Goal: Transaction & Acquisition: Purchase product/service

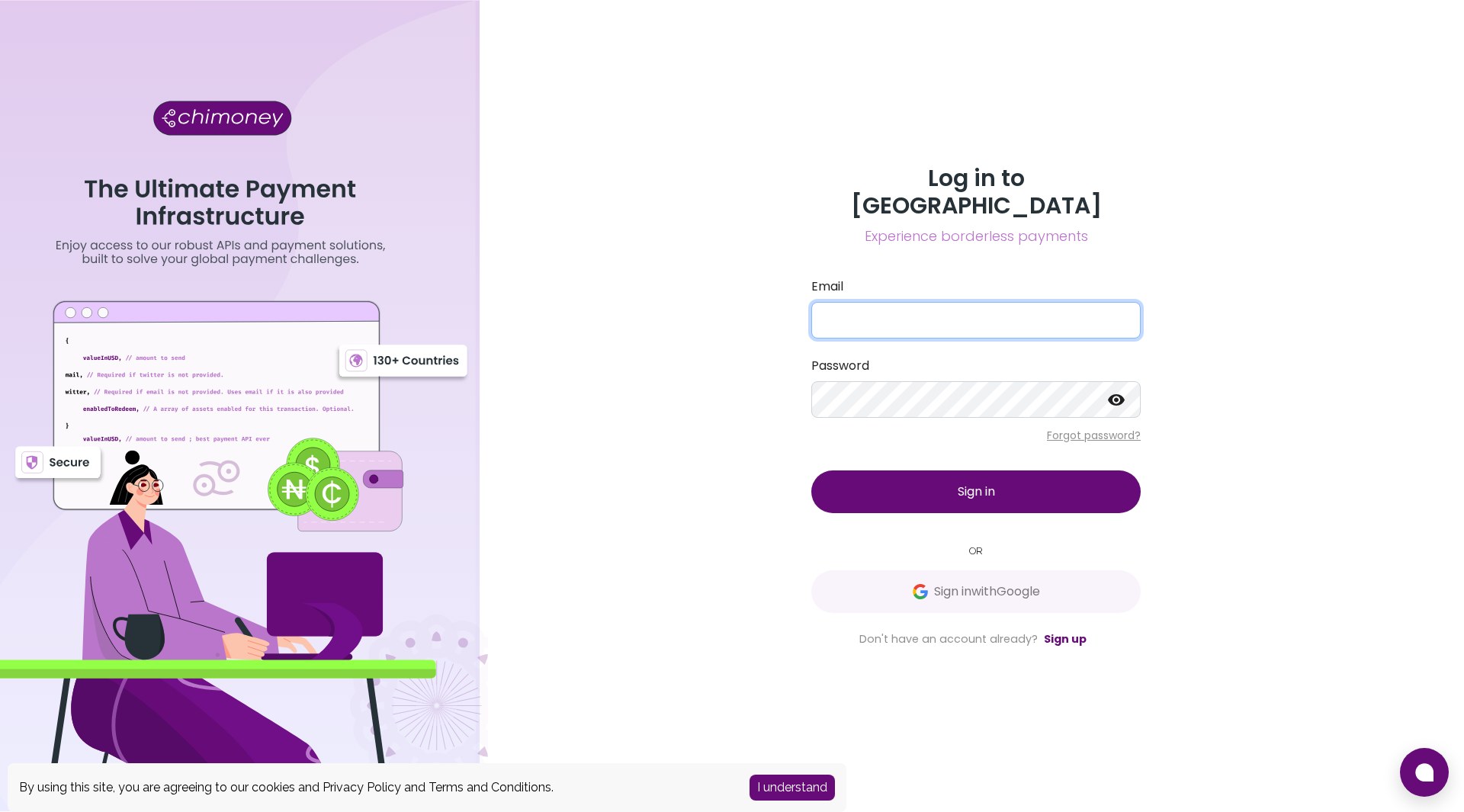
type input "[EMAIL_ADDRESS][DOMAIN_NAME]"
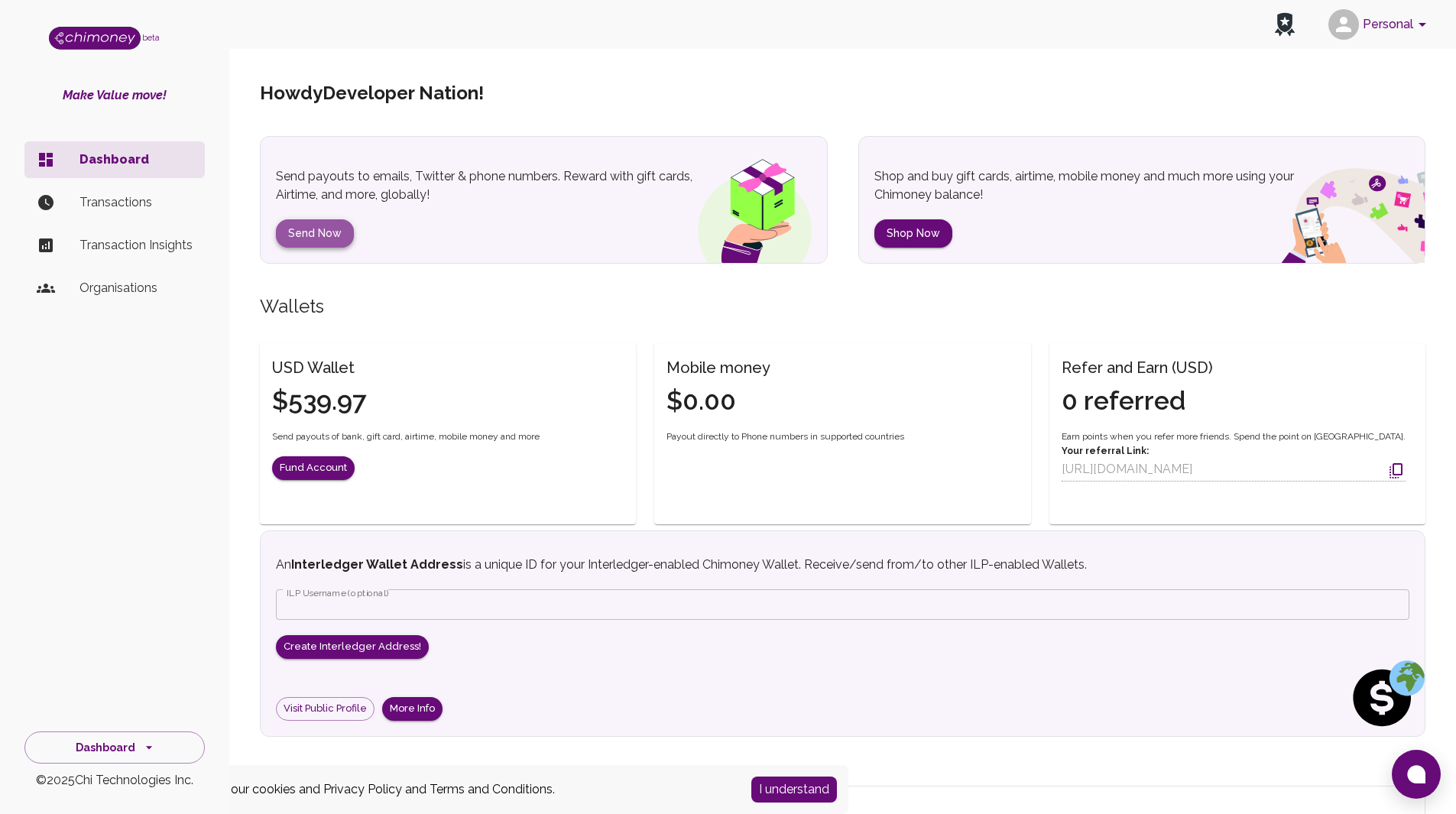
click at [332, 238] on button "Send Now" at bounding box center [314, 233] width 78 height 29
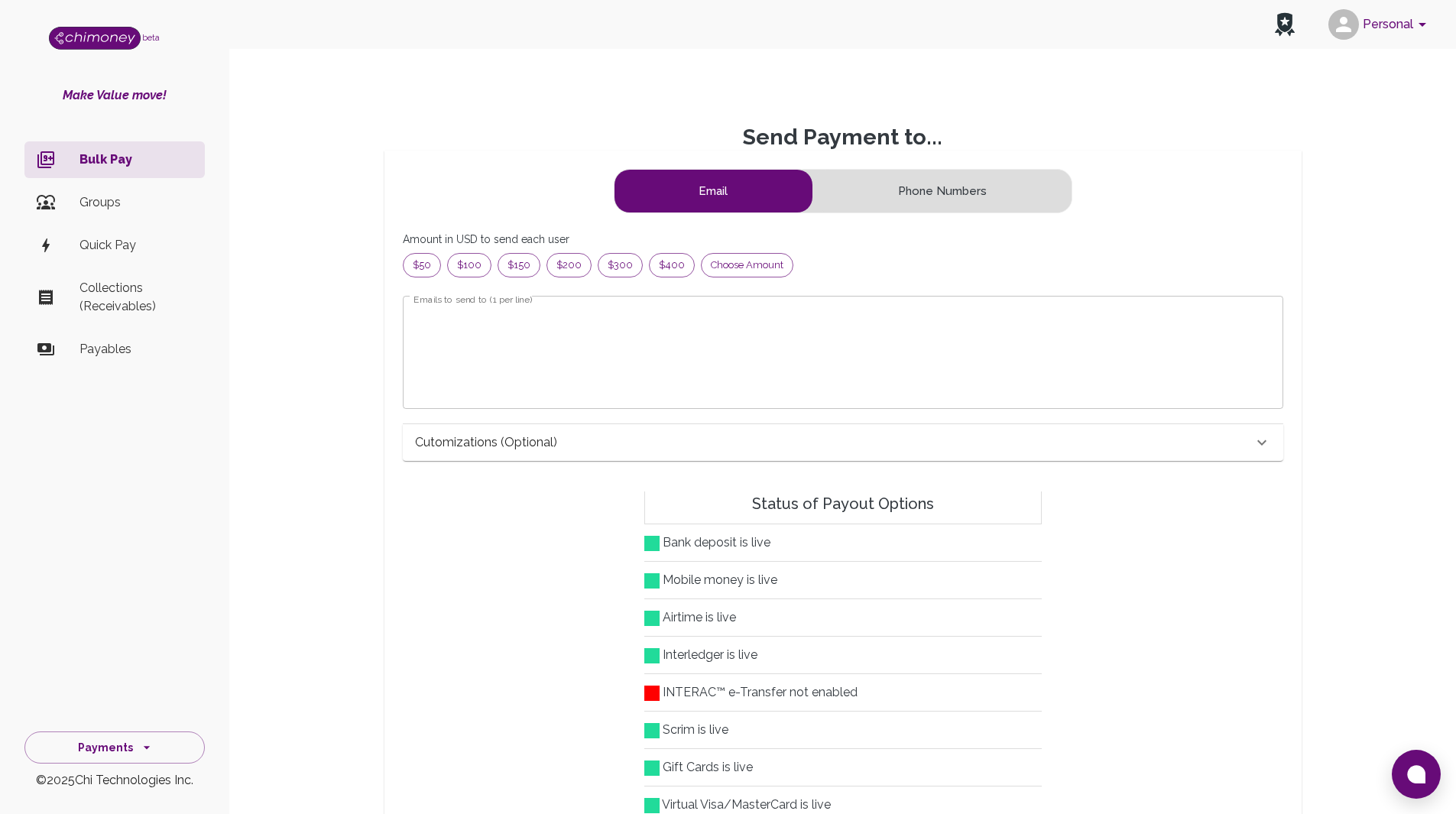
scroll to position [185, 843]
click at [475, 265] on span "$100" at bounding box center [469, 265] width 43 height 15
click at [589, 359] on textarea "Emails to send to (1 per line)" at bounding box center [843, 351] width 859 height 88
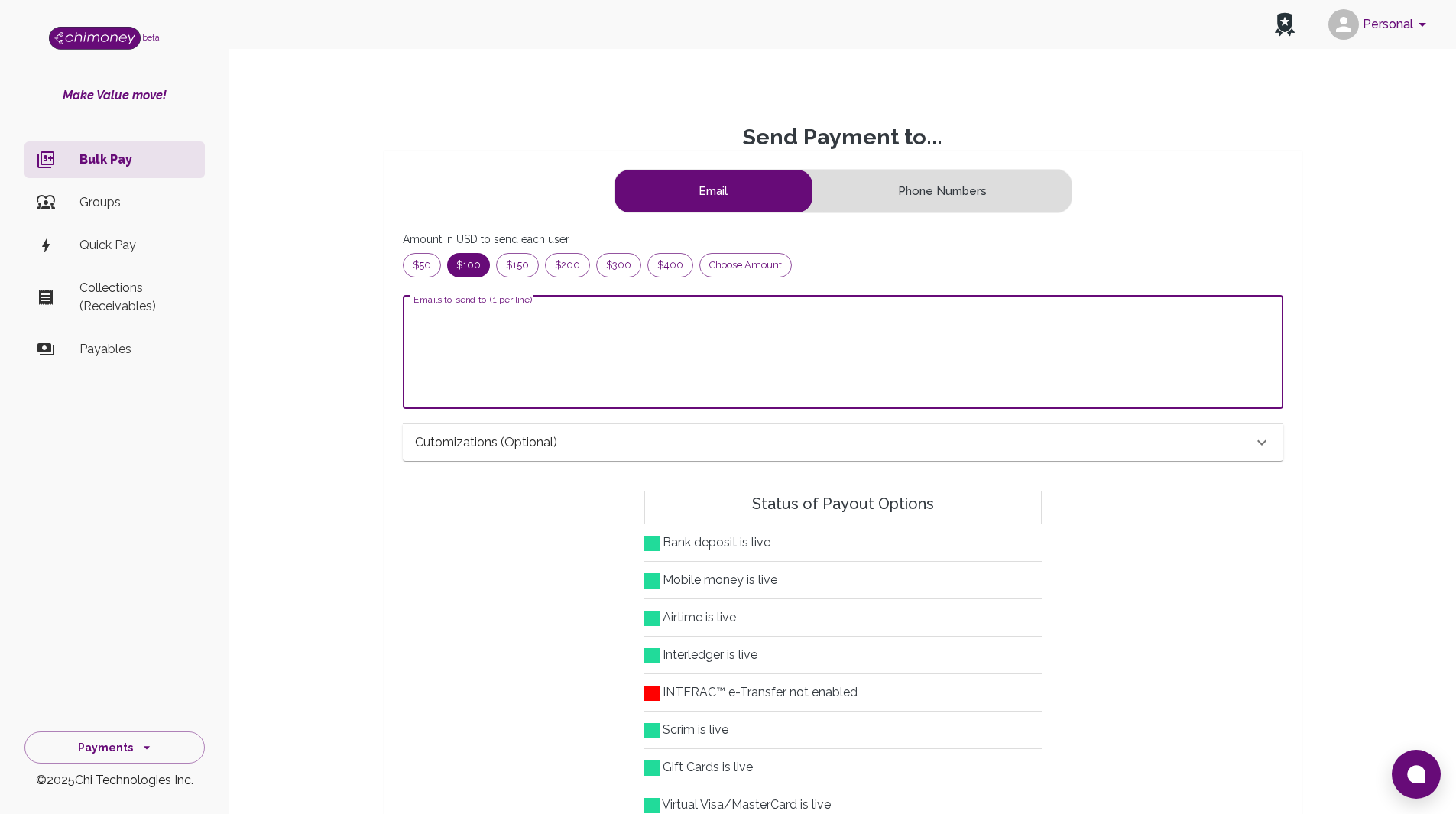
paste textarea "[EMAIL_ADDRESS][DOMAIN_NAME]"
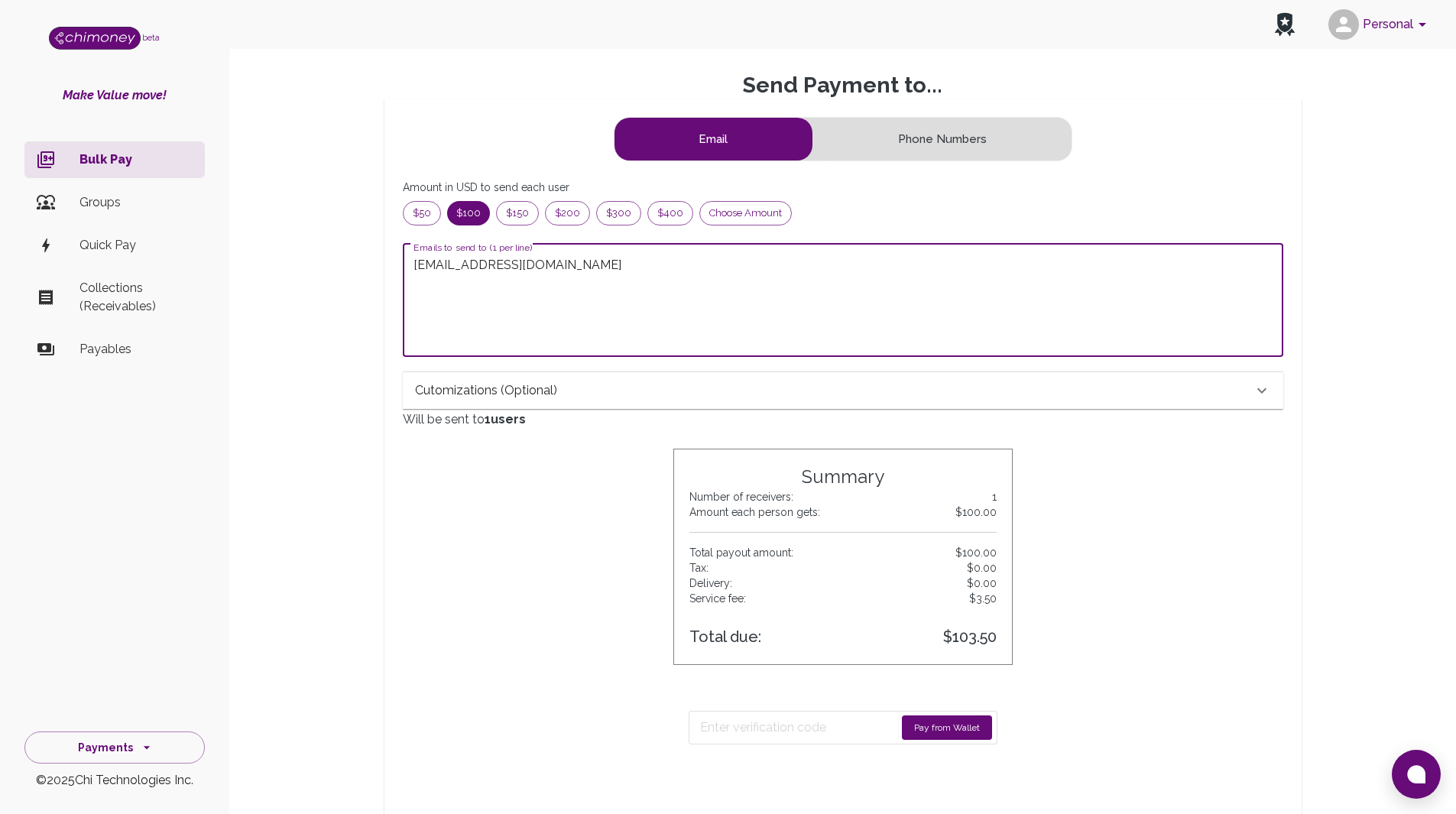
scroll to position [153, 0]
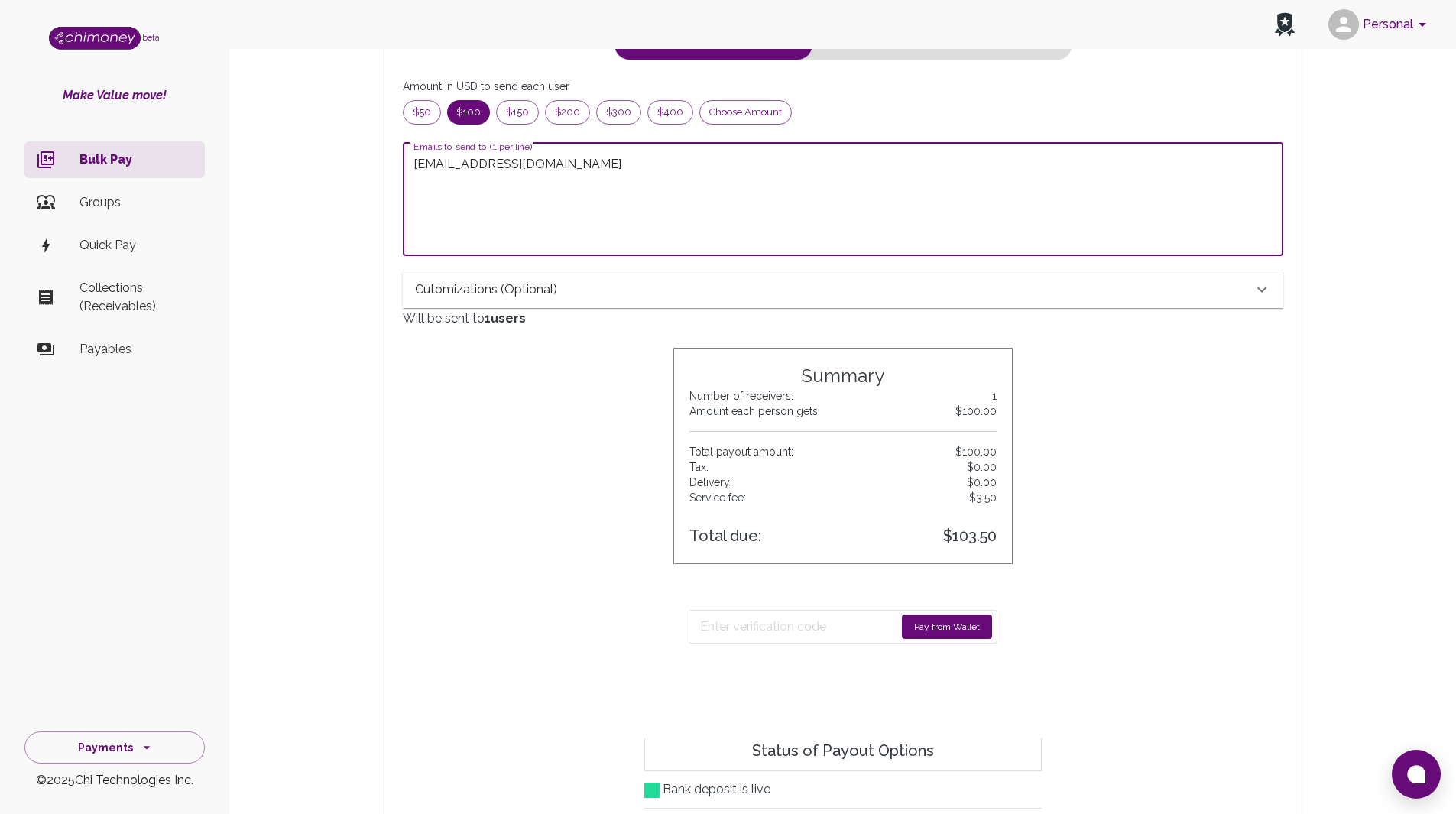
type textarea "[EMAIL_ADDRESS][DOMAIN_NAME]"
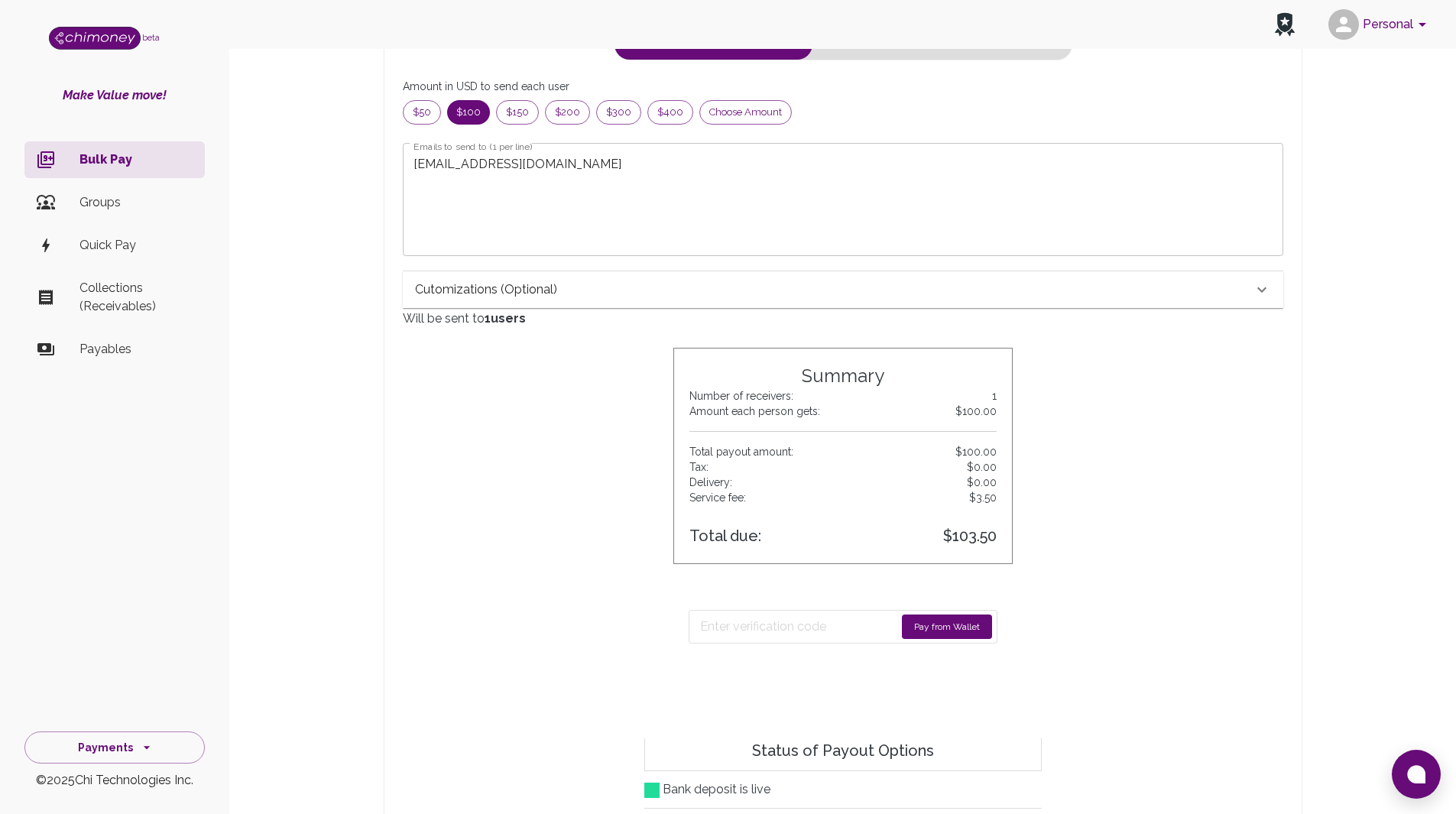
click at [1196, 297] on div "Cutomizations (optional)" at bounding box center [834, 290] width 838 height 19
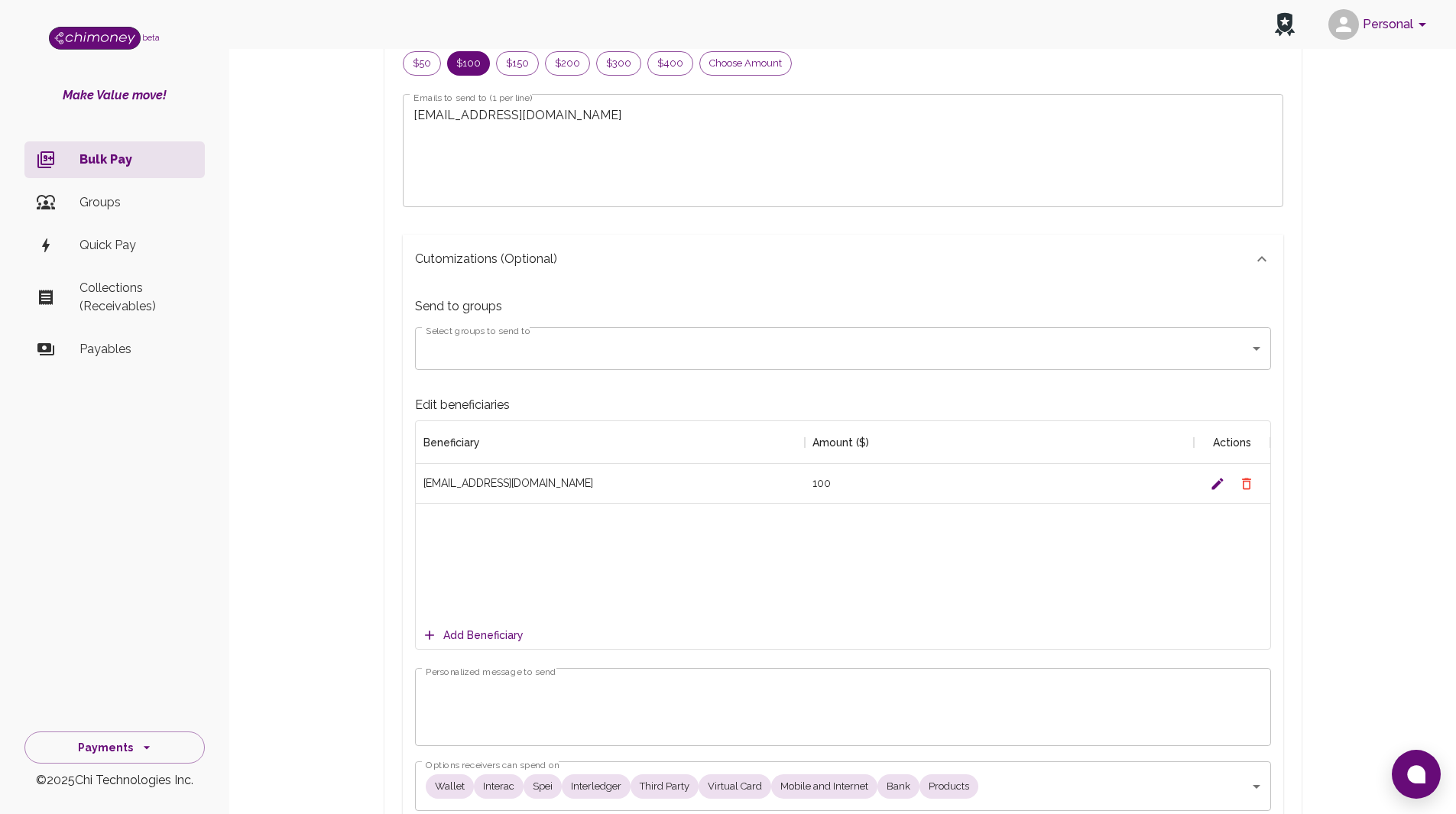
scroll to position [229, 0]
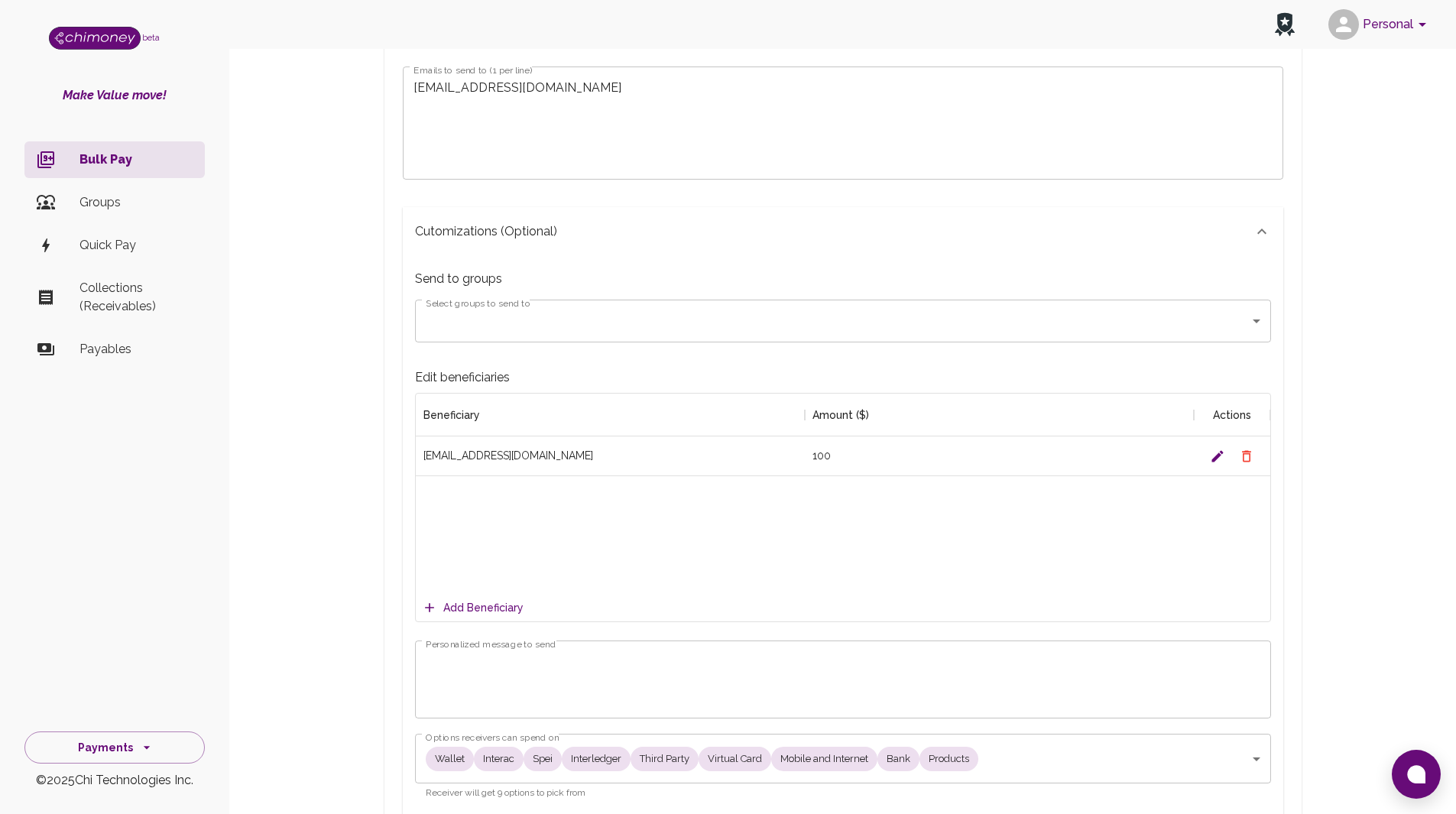
click at [594, 659] on textarea "Personalized message to send" at bounding box center [843, 679] width 835 height 53
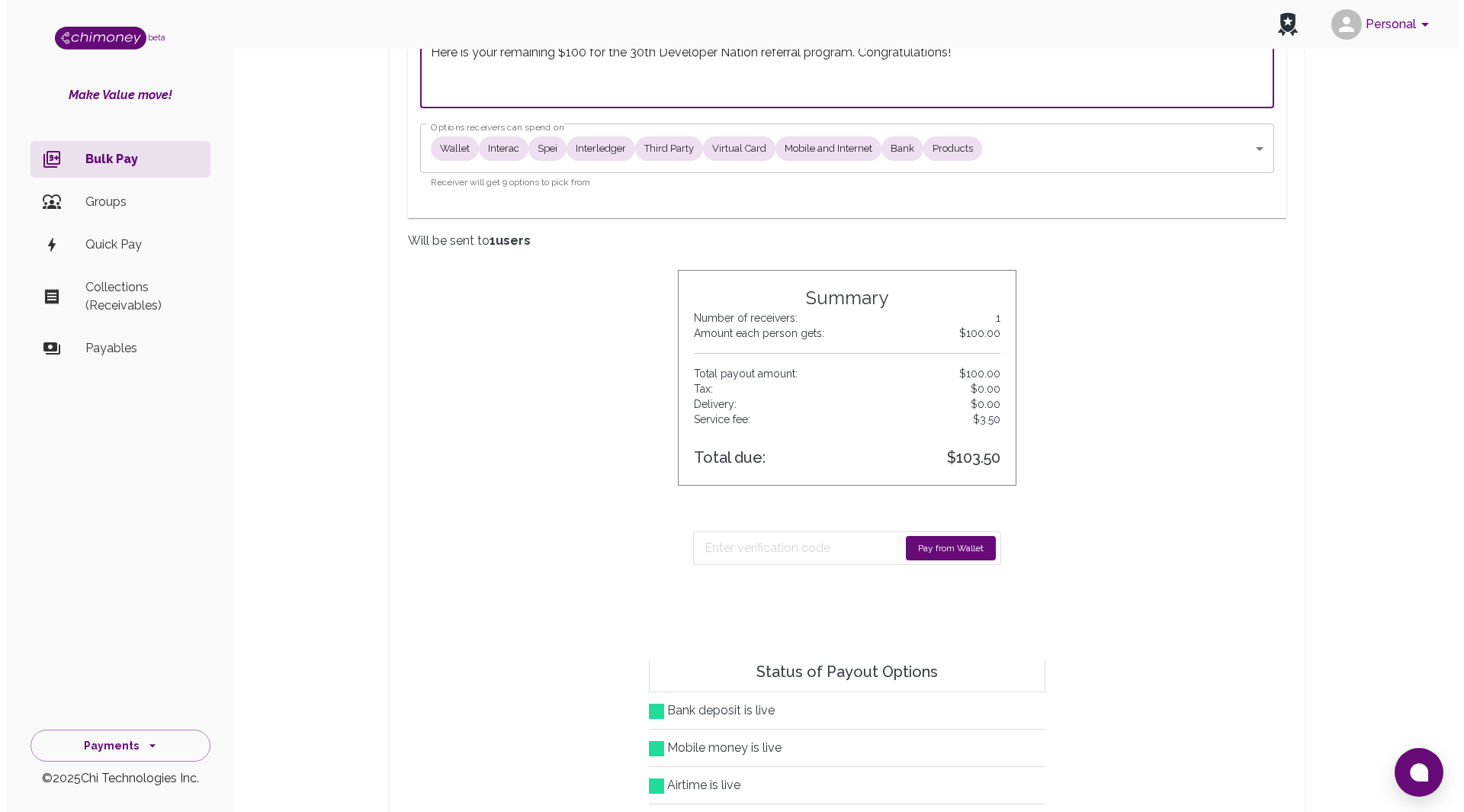
scroll to position [838, 0]
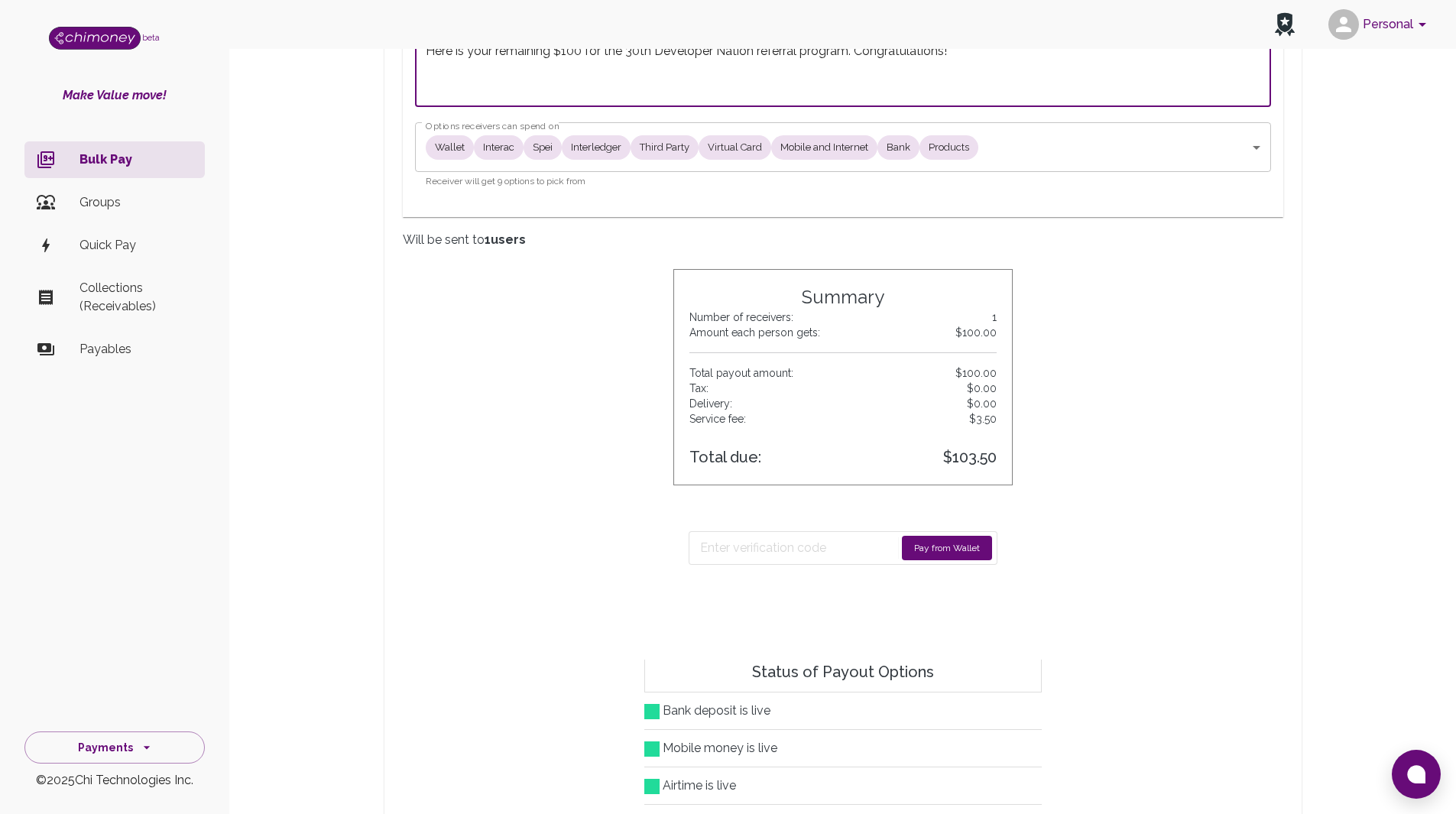
type textarea "Here is your remaining $100 for the 30th Developer Nation referral program. Con…"
click at [928, 542] on button "Pay from Wallet" at bounding box center [947, 548] width 90 height 24
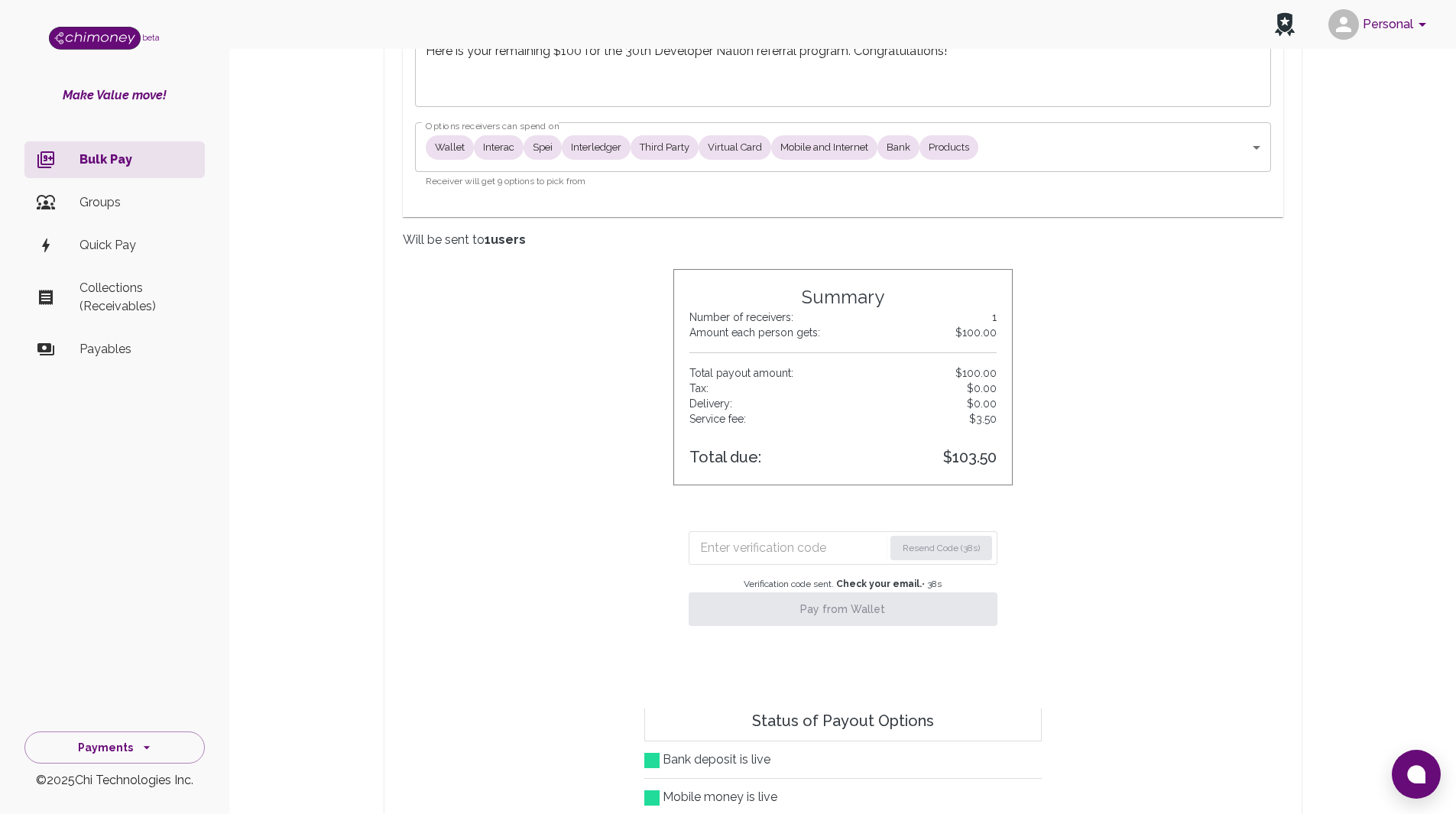
click at [749, 544] on input "Enter verification code" at bounding box center [792, 548] width 184 height 24
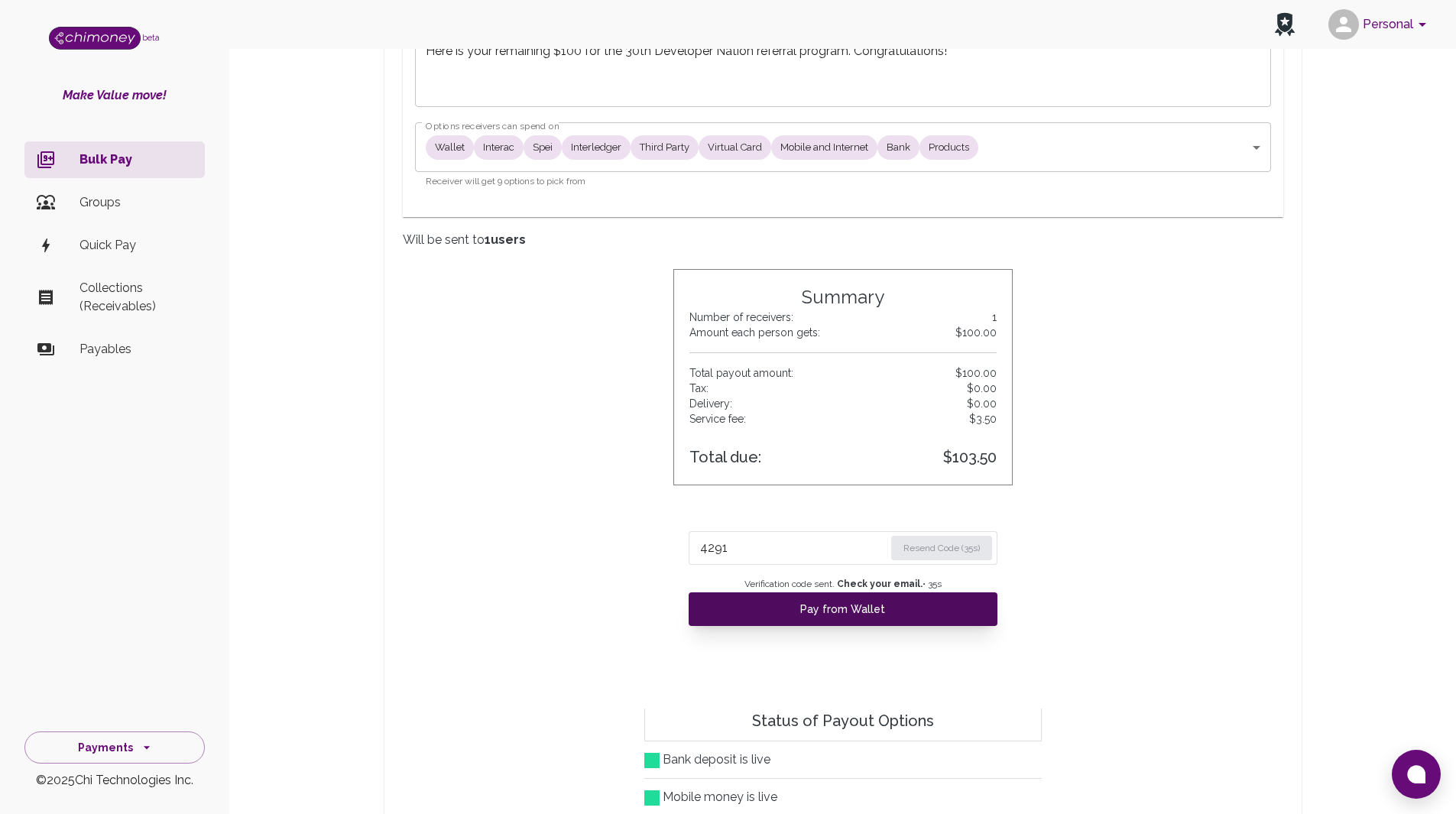
type input "4291"
click at [822, 608] on button "Pay from Wallet" at bounding box center [843, 609] width 309 height 34
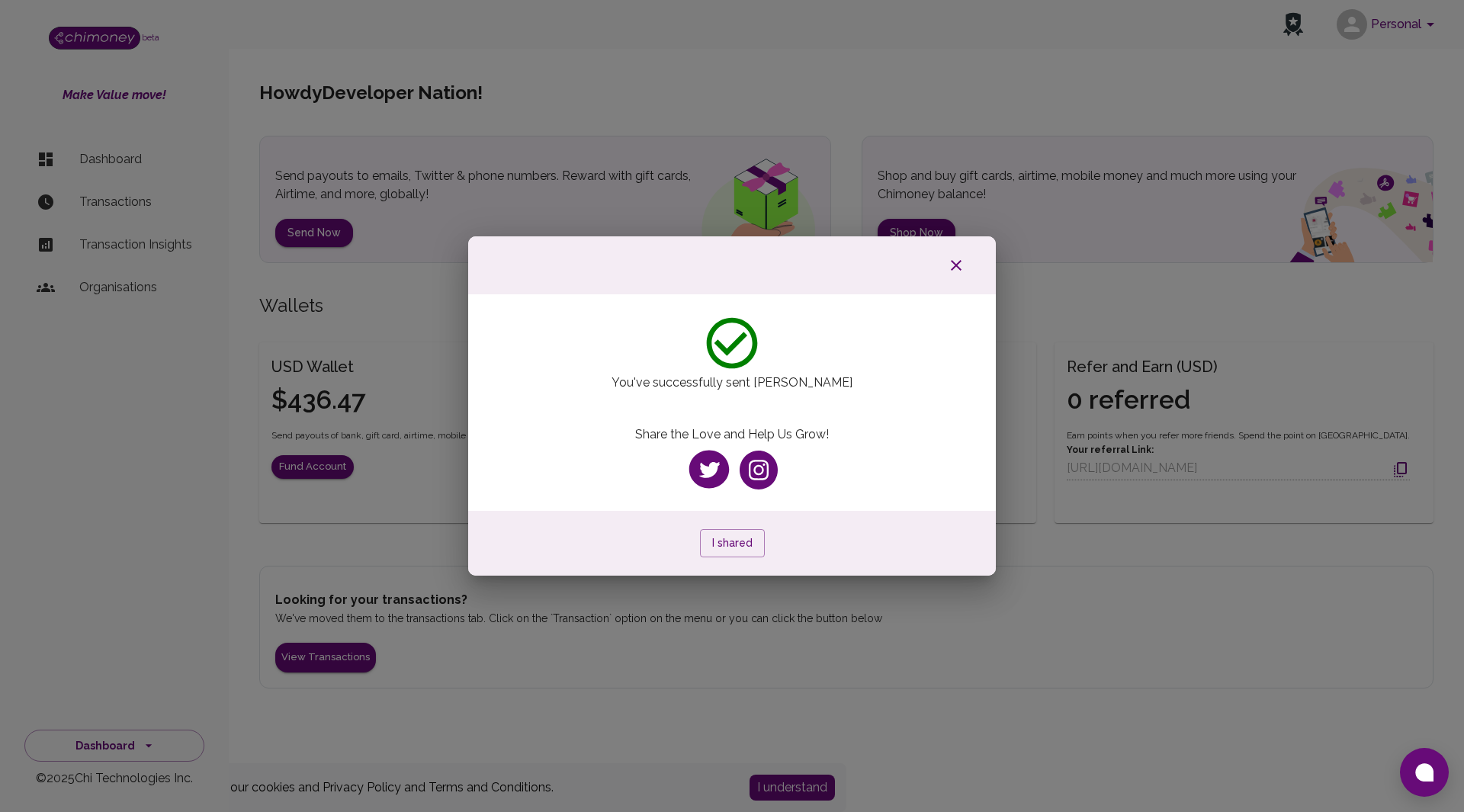
click at [960, 266] on icon "button" at bounding box center [956, 266] width 18 height 18
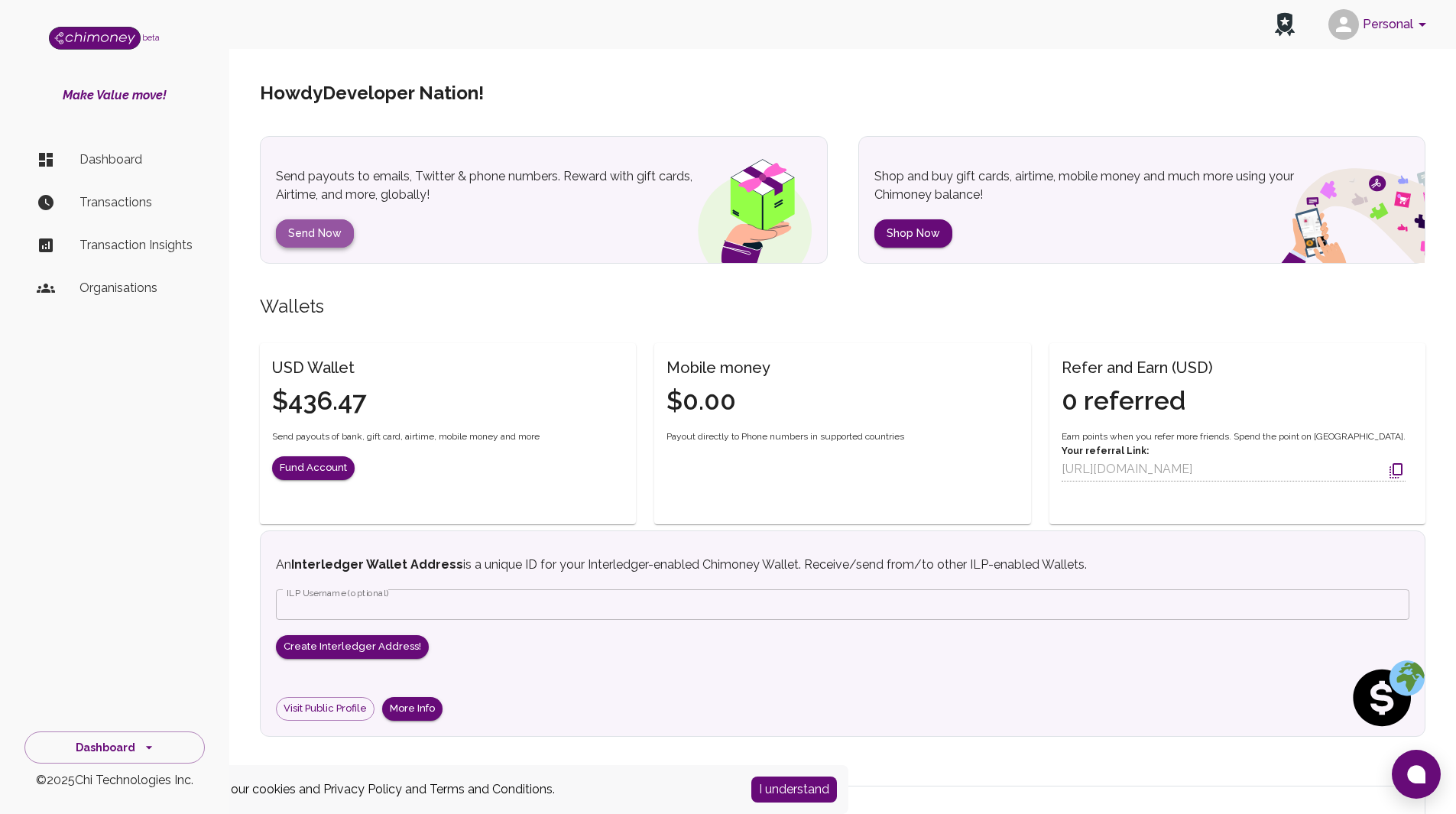
click at [311, 233] on button "Send Now" at bounding box center [314, 233] width 78 height 29
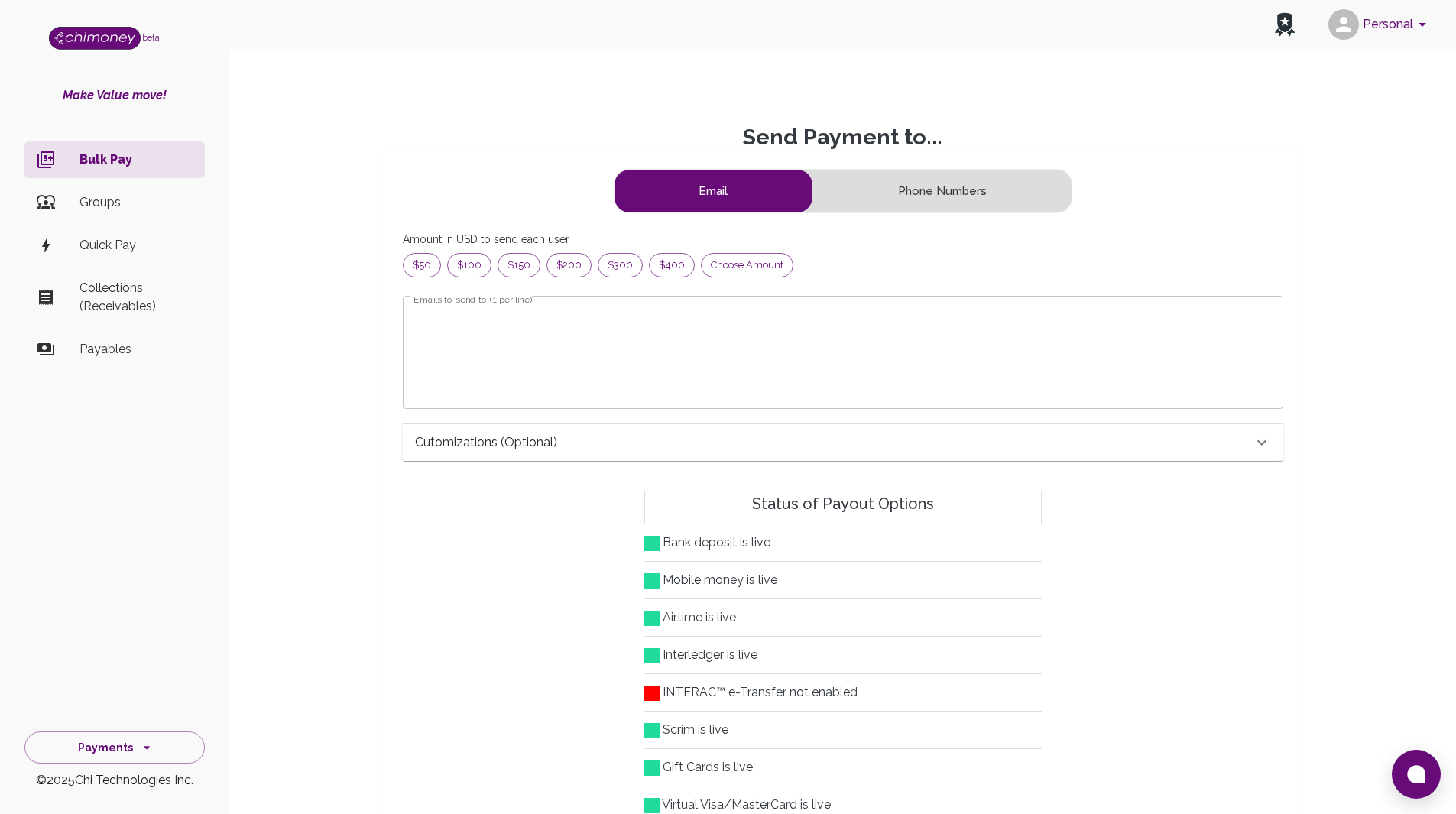
scroll to position [185, 843]
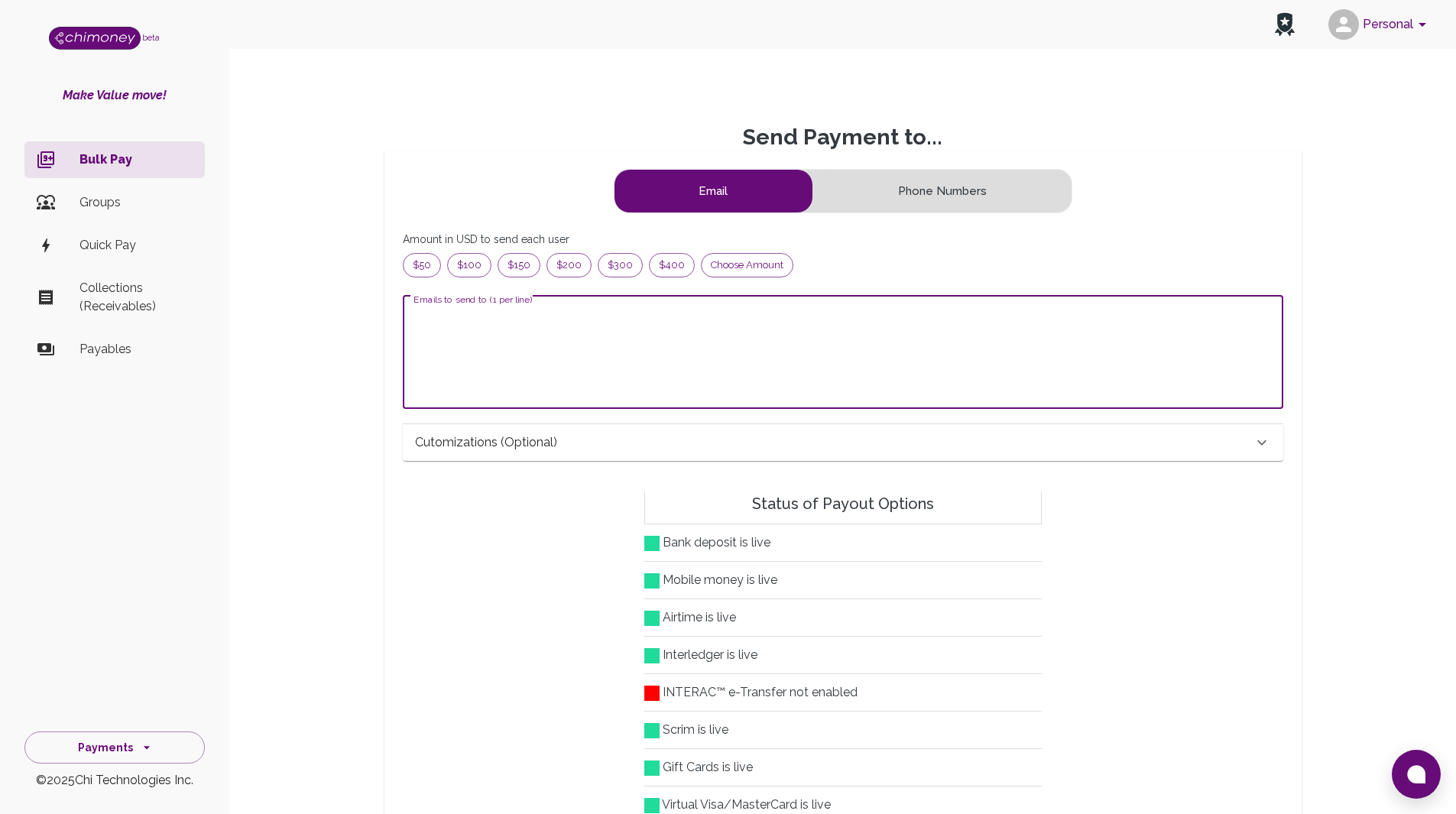
click at [467, 321] on textarea "Emails to send to (1 per line)" at bounding box center [843, 351] width 859 height 88
paste textarea "[EMAIL_ADDRESS][DOMAIN_NAME]"
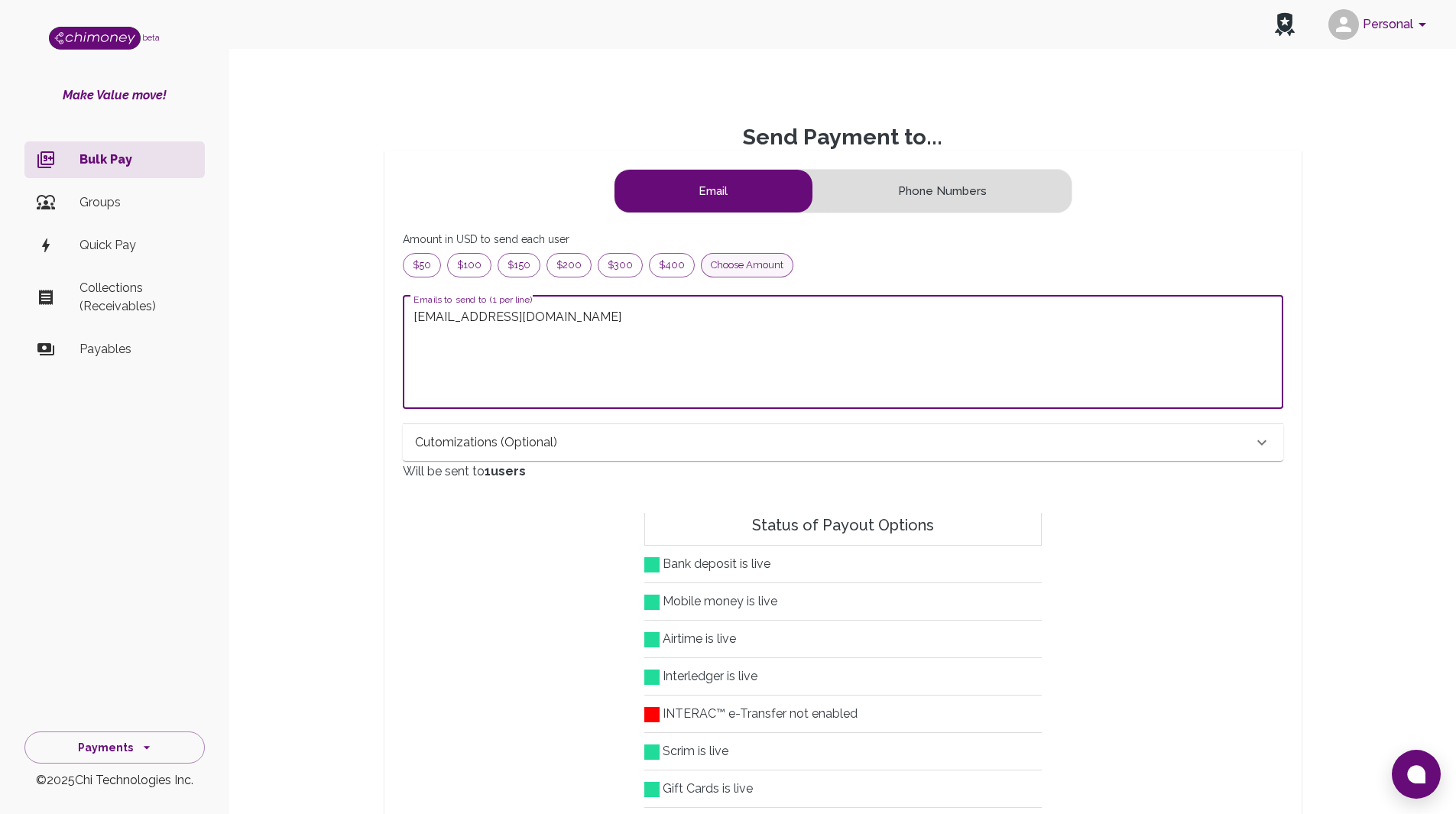
type textarea "[EMAIL_ADDRESS][DOMAIN_NAME]"
click at [750, 258] on span "Choose amount" at bounding box center [747, 265] width 91 height 15
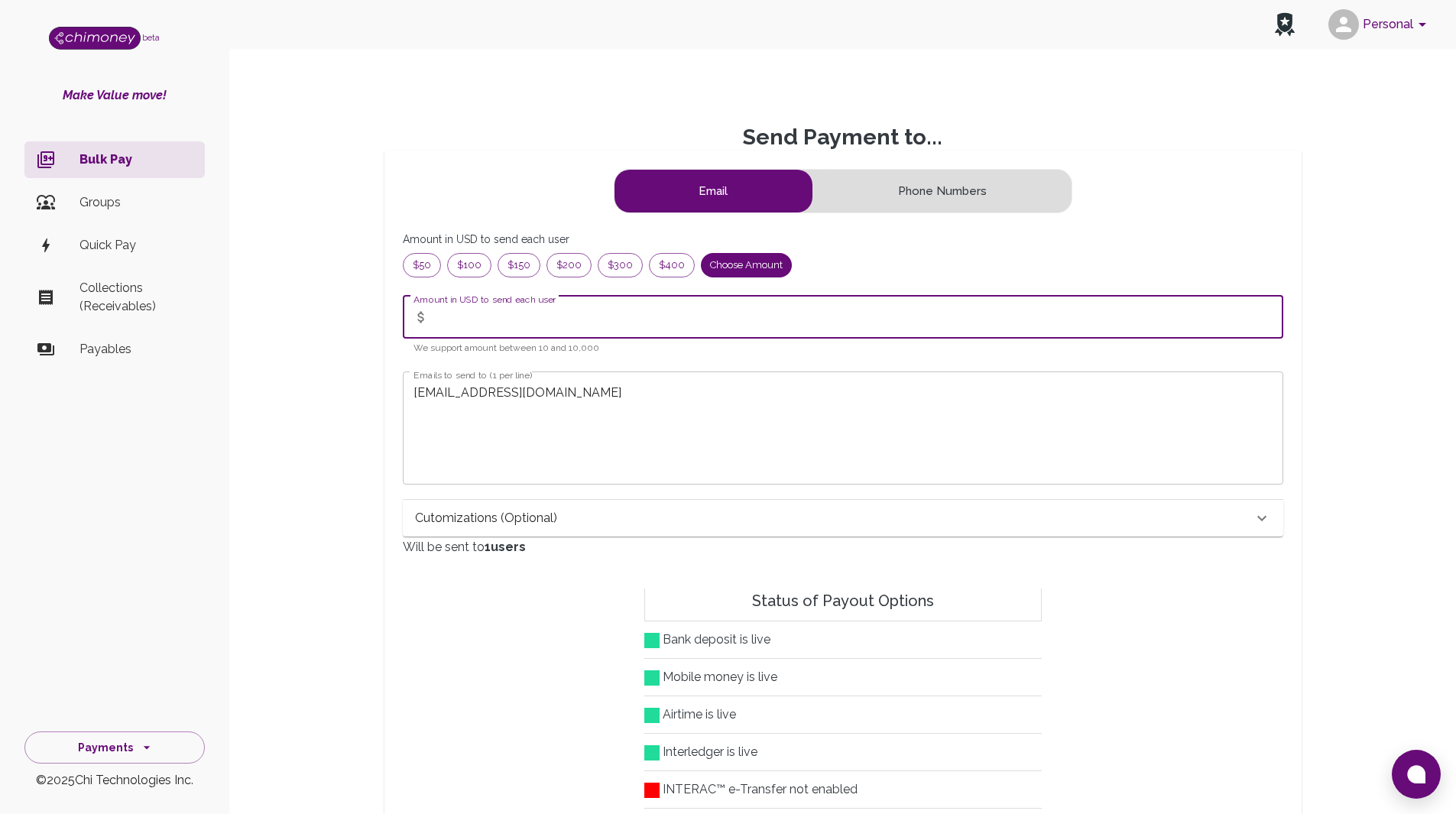
click at [561, 329] on input "Amount in USD to send each user" at bounding box center [859, 317] width 848 height 43
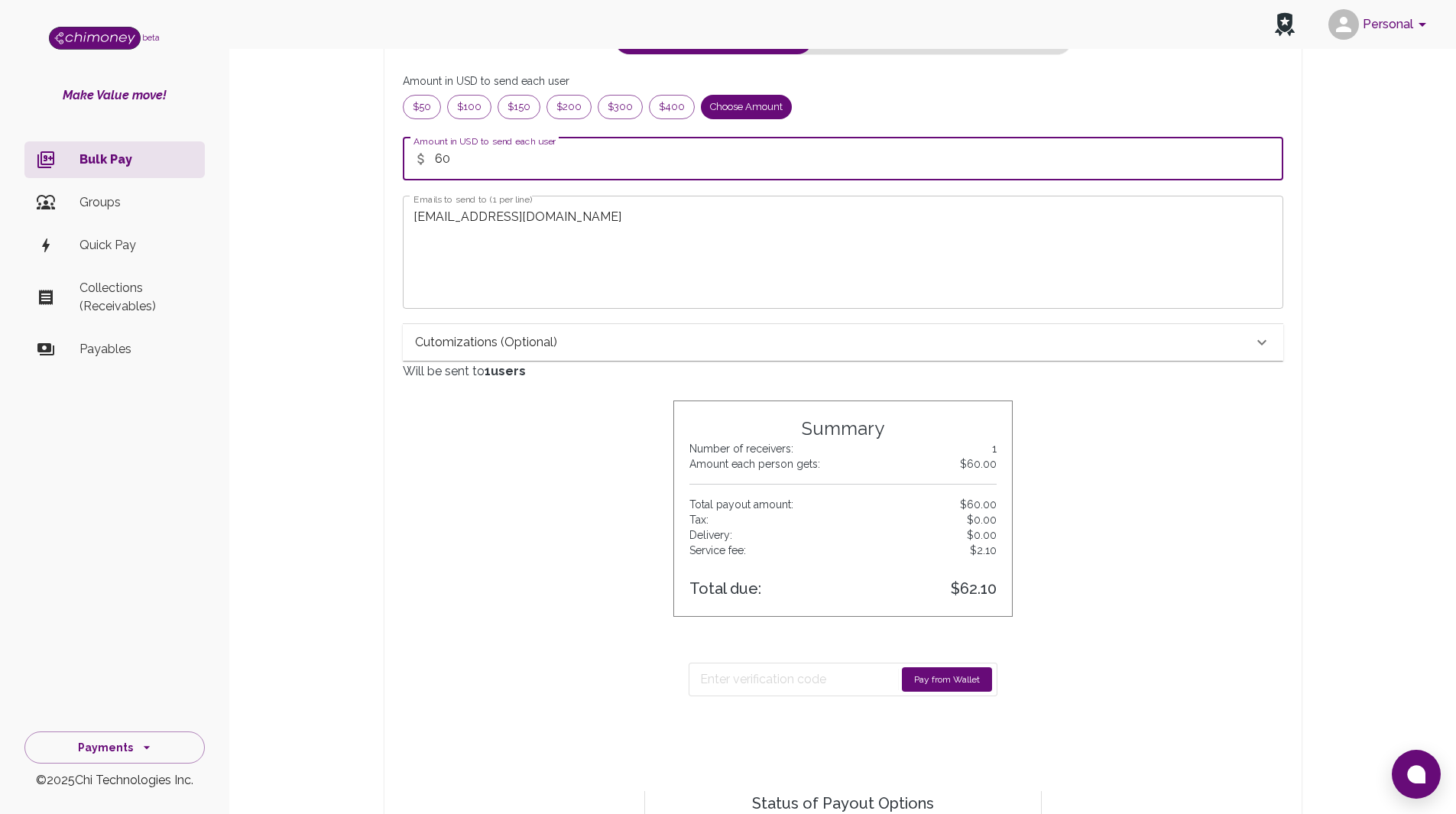
scroll to position [153, 0]
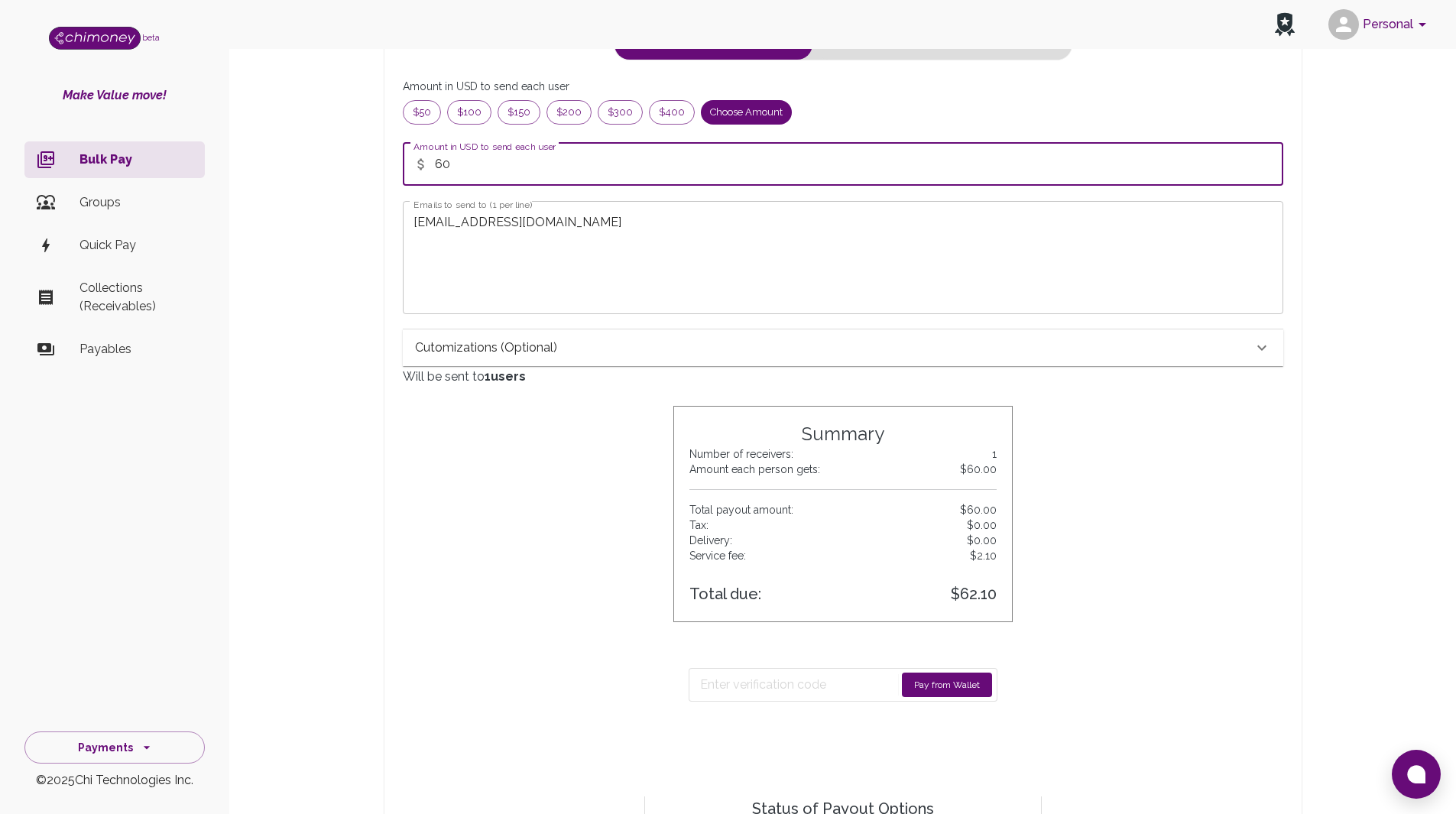
type input "60"
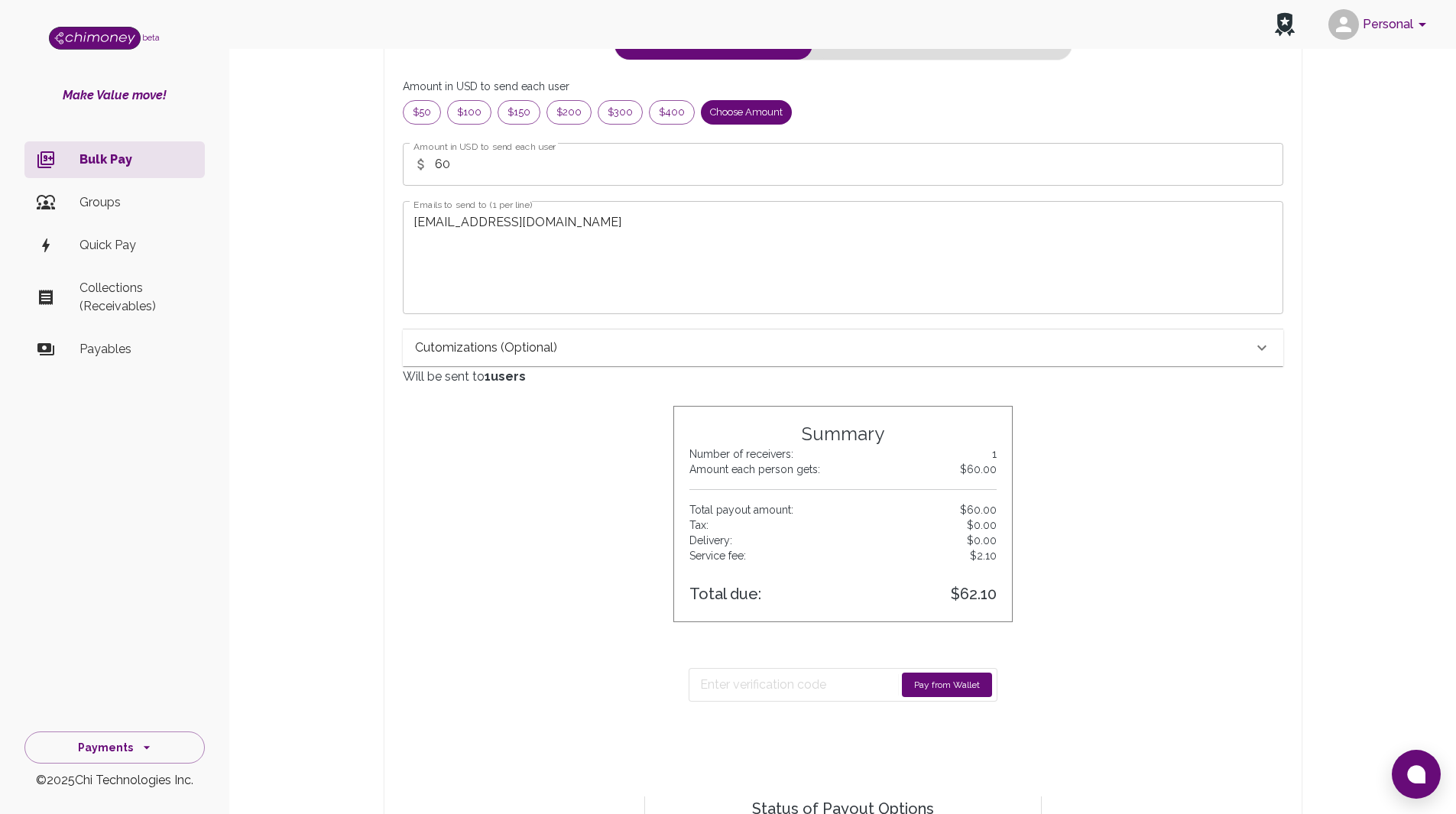
click at [593, 350] on div "Cutomizations (optional)" at bounding box center [834, 348] width 838 height 19
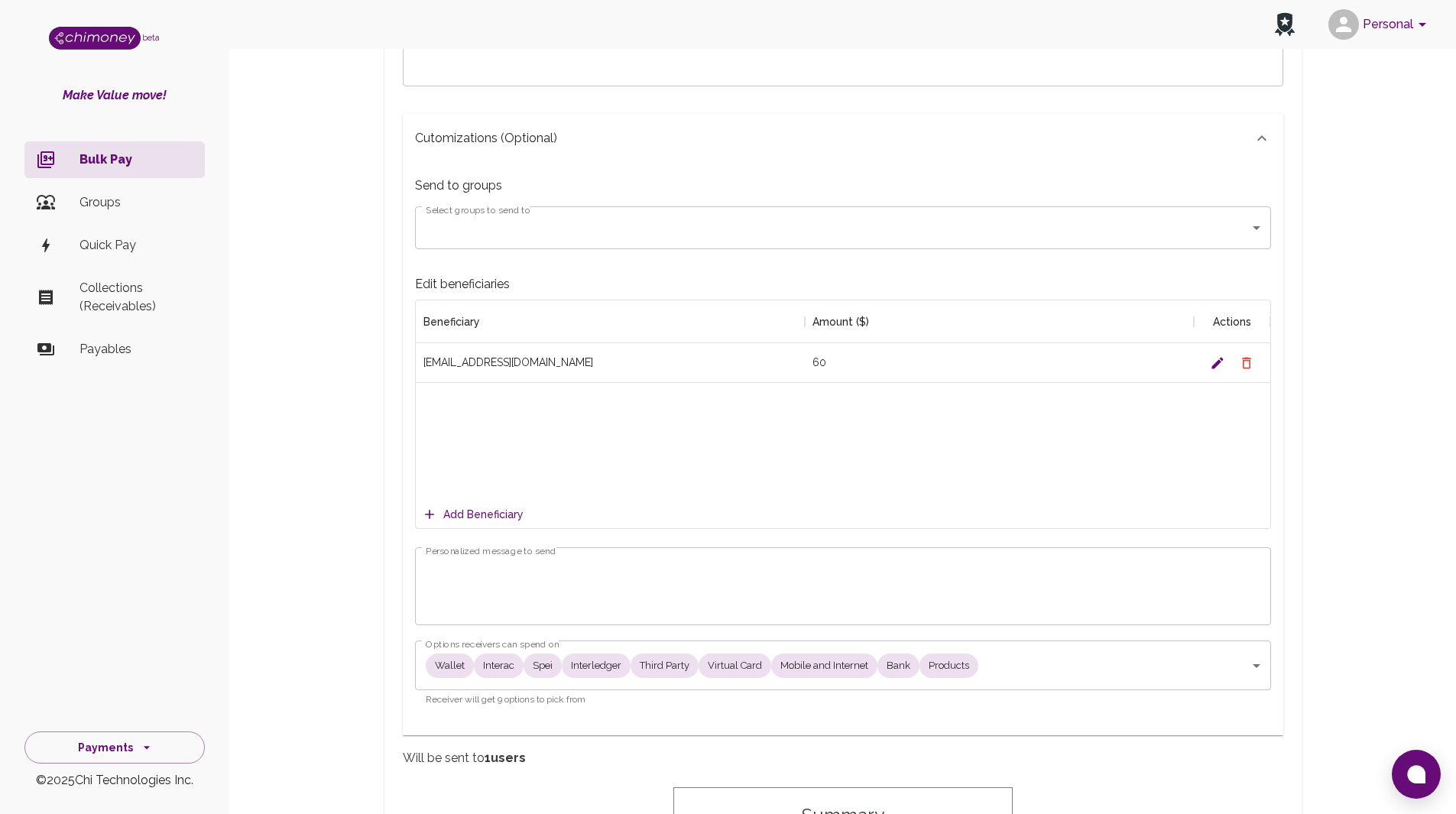
scroll to position [382, 0]
click at [579, 576] on textarea "Personalized message to send" at bounding box center [843, 585] width 835 height 53
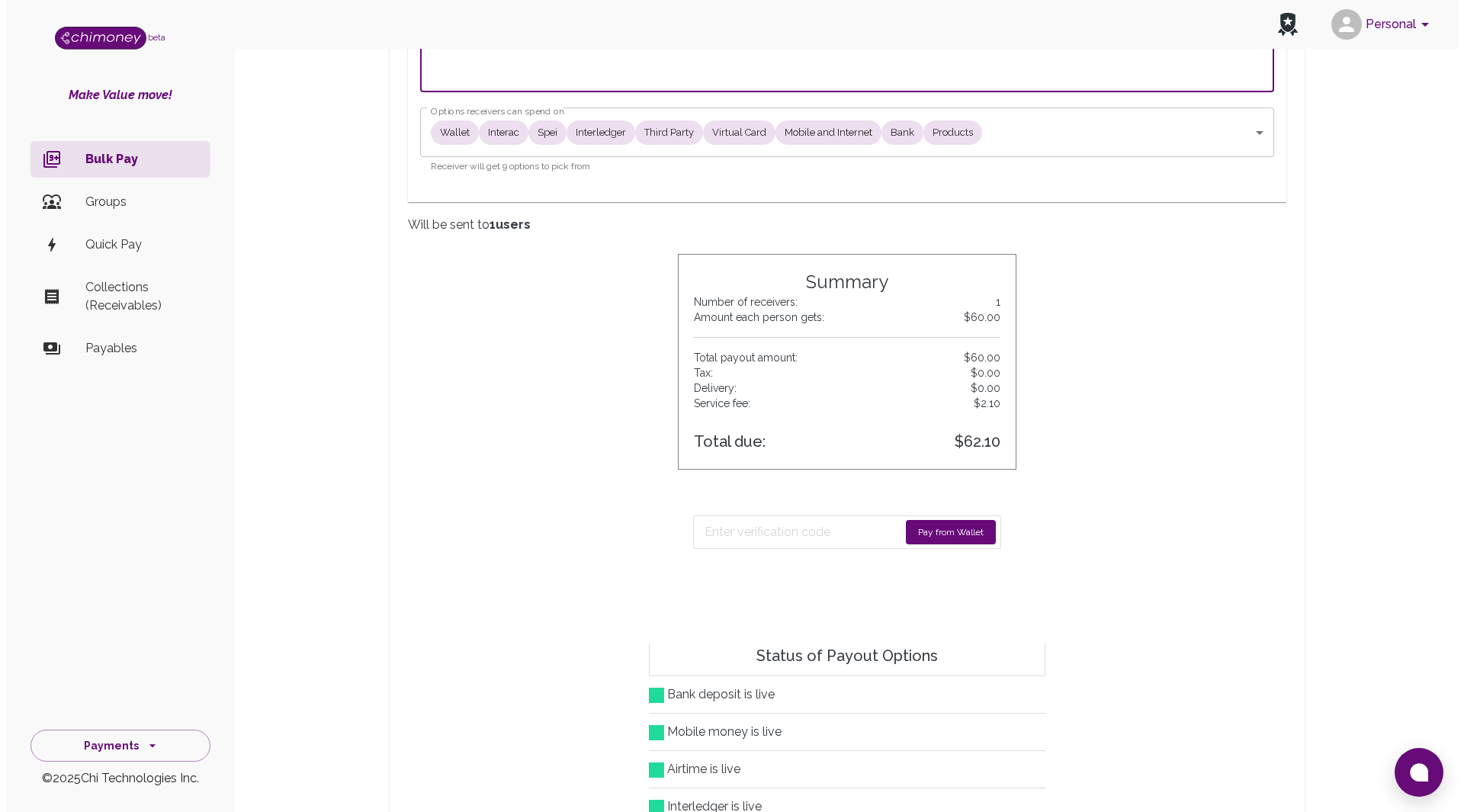
scroll to position [915, 0]
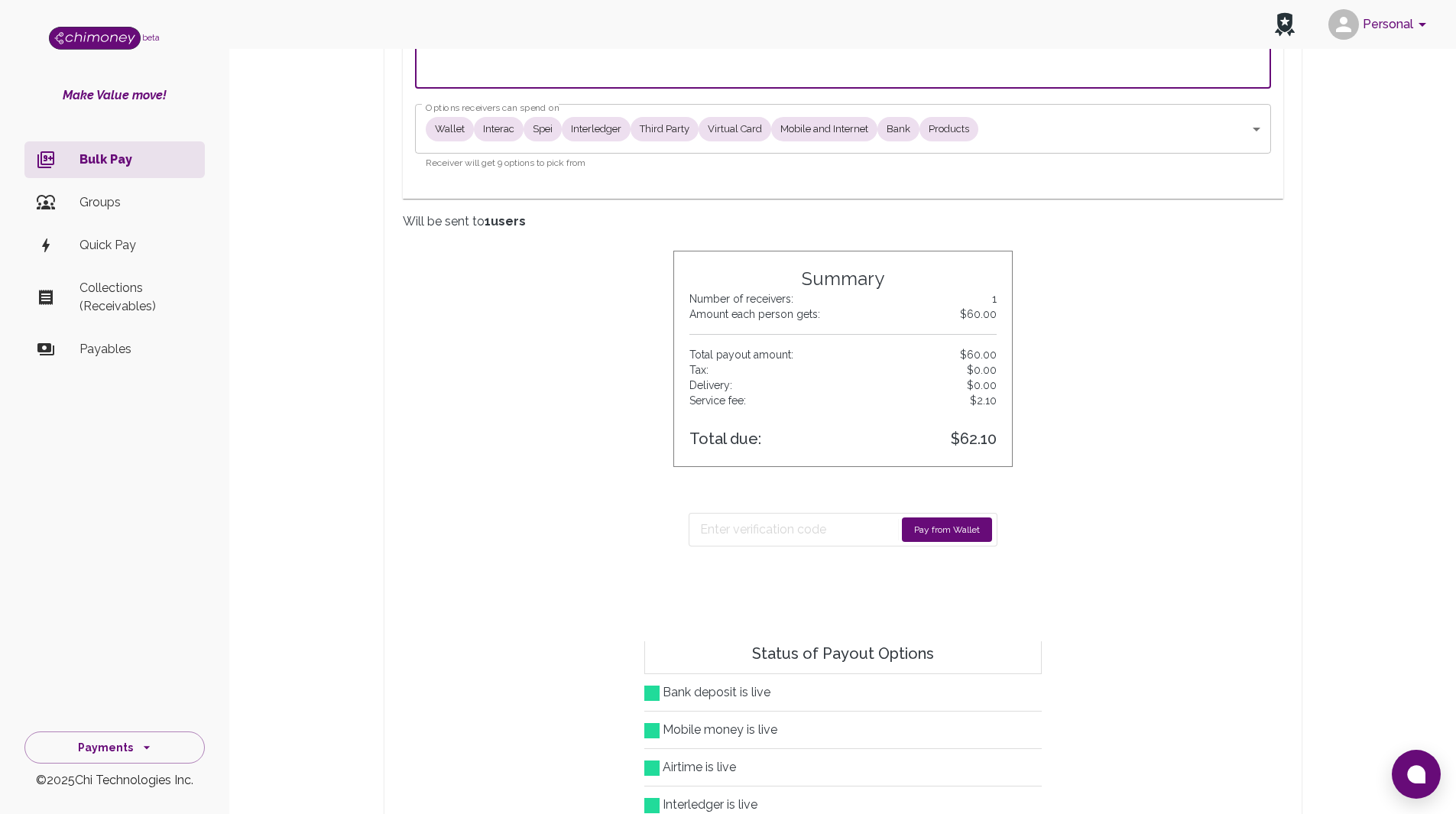
type textarea "Developer Nation Affiliate Payment"
click at [929, 528] on button "Pay from Wallet" at bounding box center [947, 529] width 90 height 24
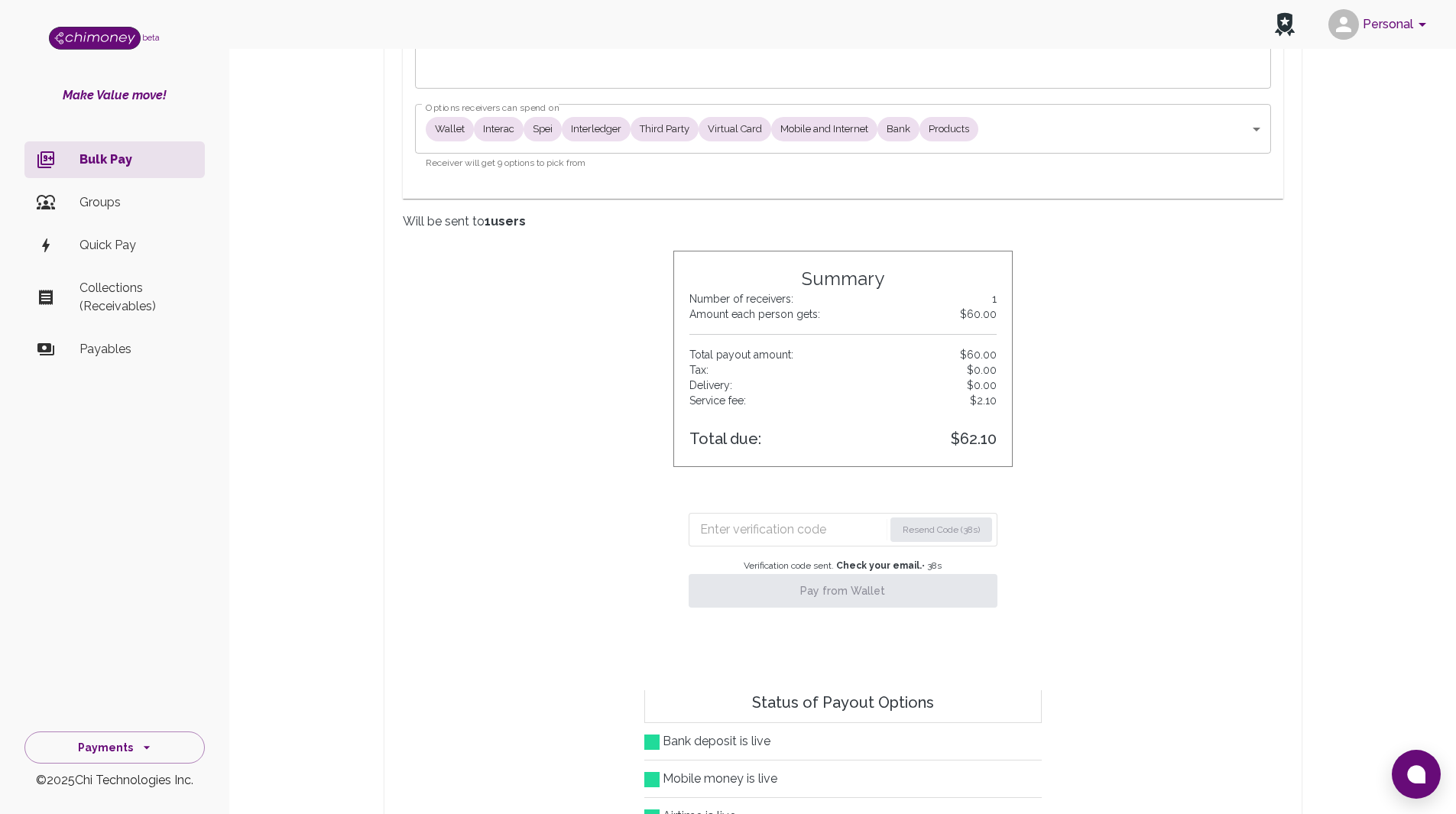
click at [796, 533] on input "Enter verification code" at bounding box center [792, 529] width 184 height 24
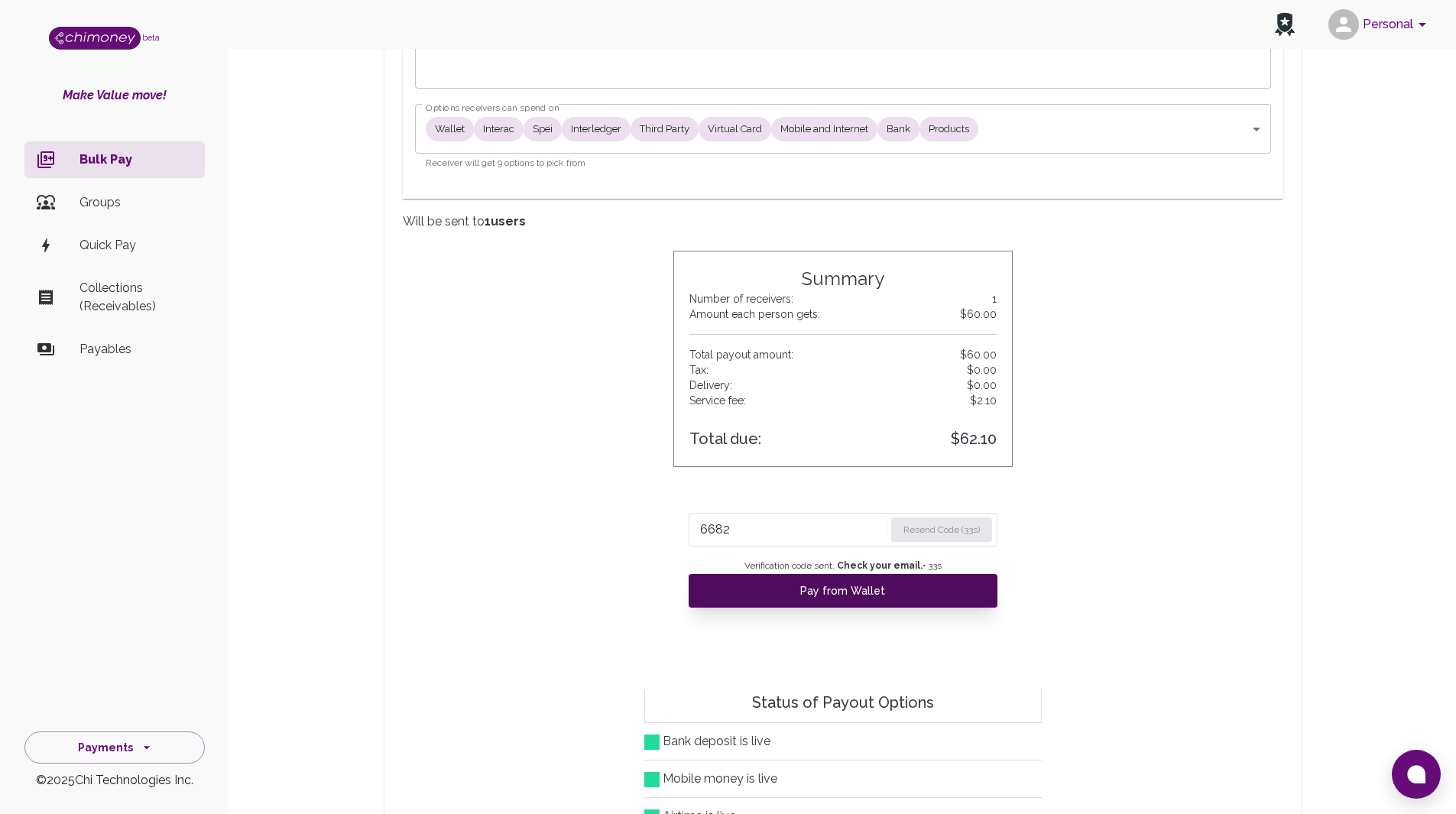
type input "6682"
click at [842, 596] on button "Pay from Wallet" at bounding box center [843, 591] width 309 height 34
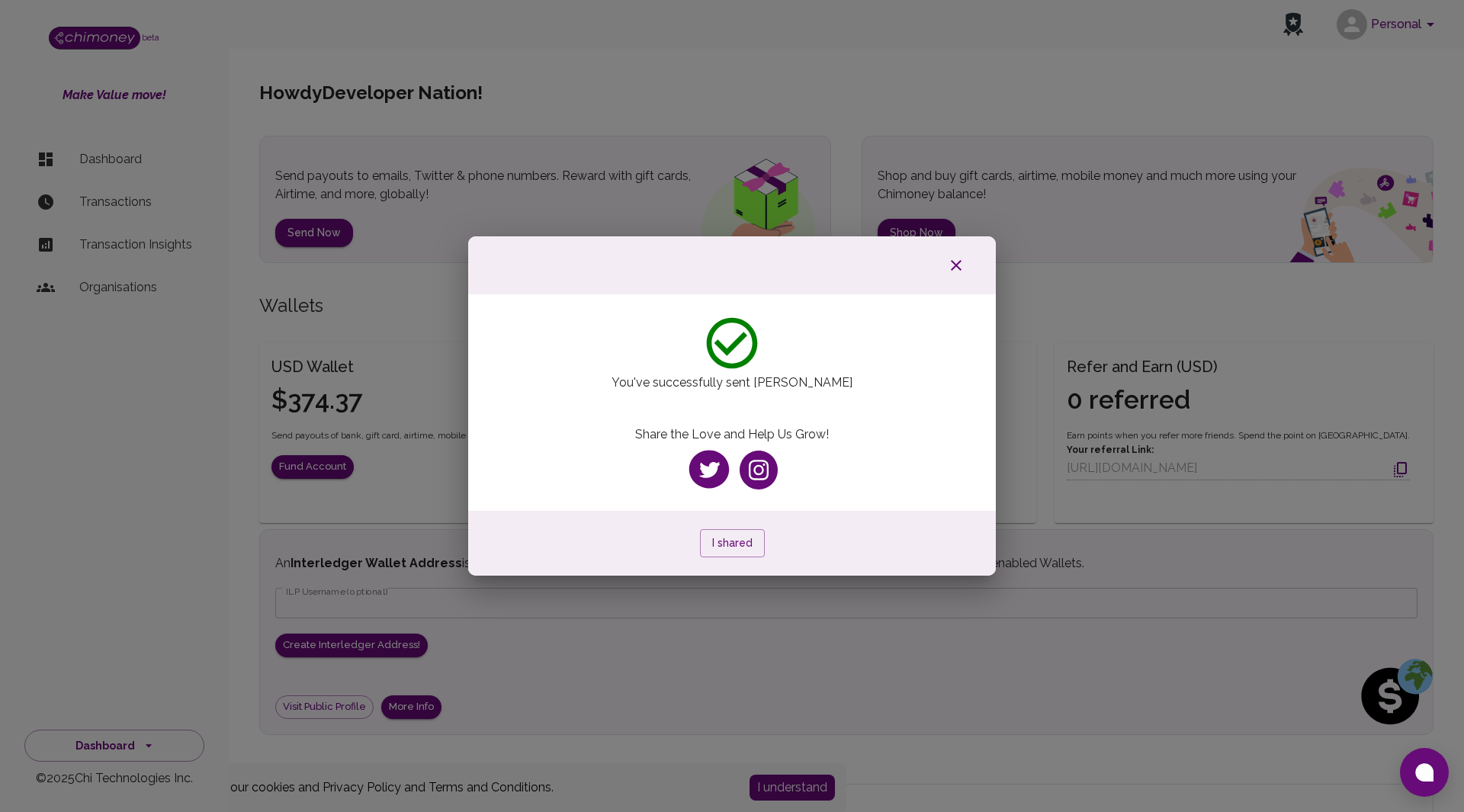
drag, startPoint x: 960, startPoint y: 264, endPoint x: 941, endPoint y: 267, distance: 19.2
click at [959, 264] on icon "button" at bounding box center [956, 266] width 18 height 18
